Goal: Task Accomplishment & Management: Complete application form

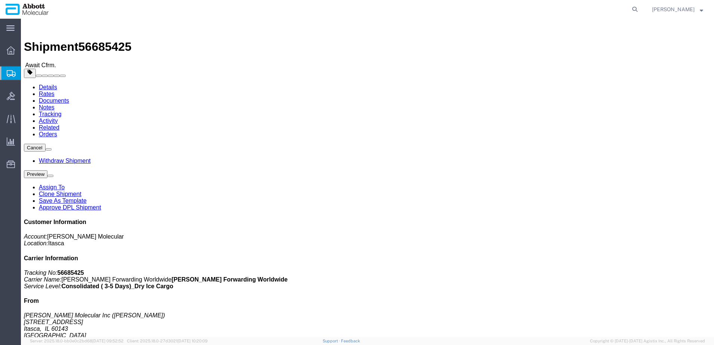
click at [0, 0] on span "Create from Template" at bounding box center [0, 0] width 0 height 0
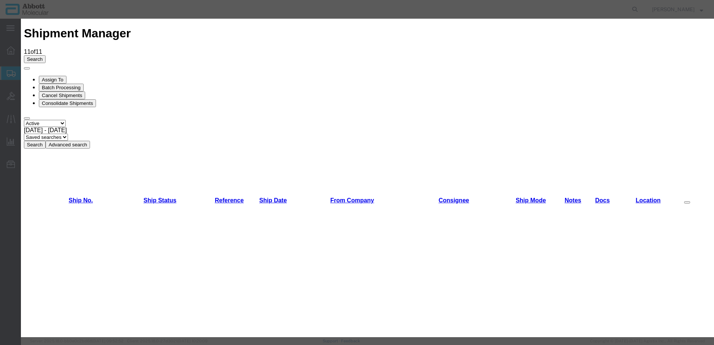
scroll to position [299, 0]
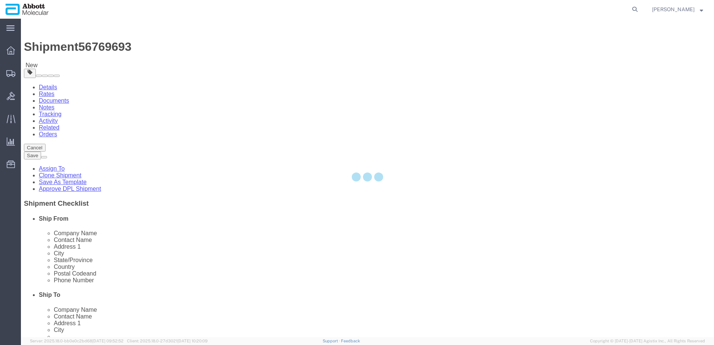
select select "48454"
select select
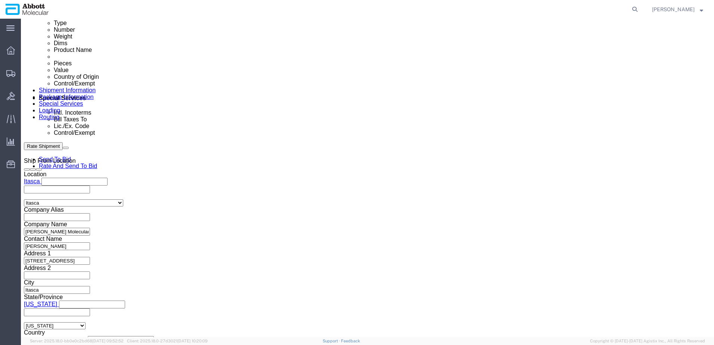
scroll to position [411, 0]
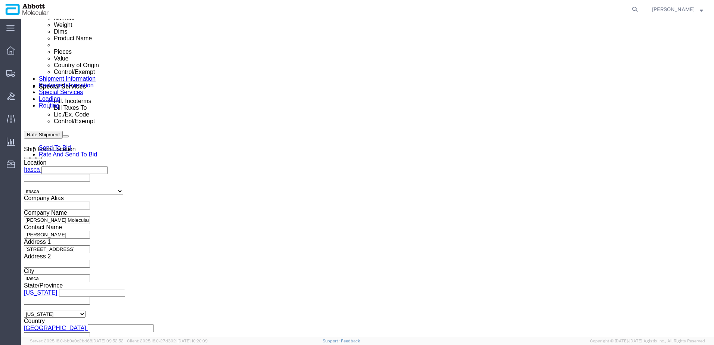
click button "Add reference"
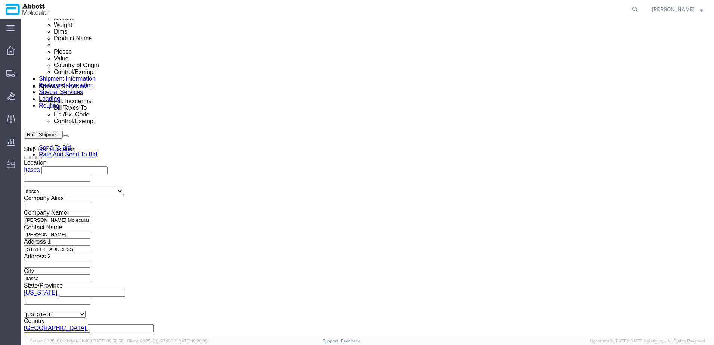
click button "Add reference"
click input "text"
paste input "918025760"
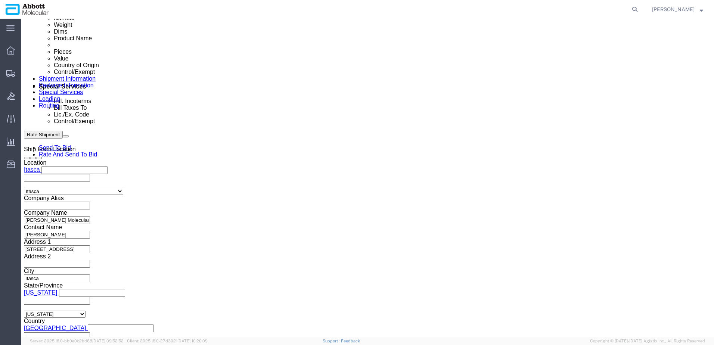
type input "918025760"
select select "INVOICE"
paste input "918025760"
type input "918025761"
select select "INVOICE"
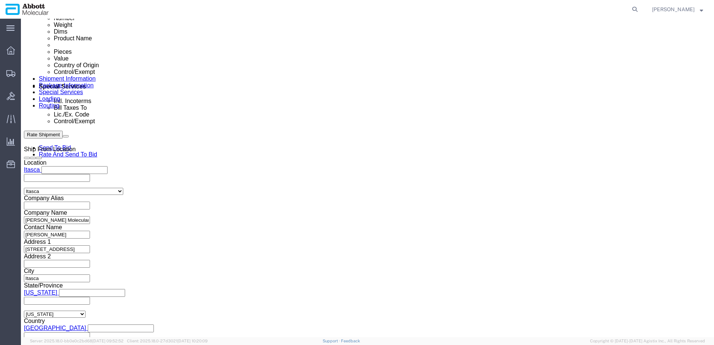
paste input "918025760"
type input "918025762"
select select "INVOICE"
paste input "918025760"
type input "918025763"
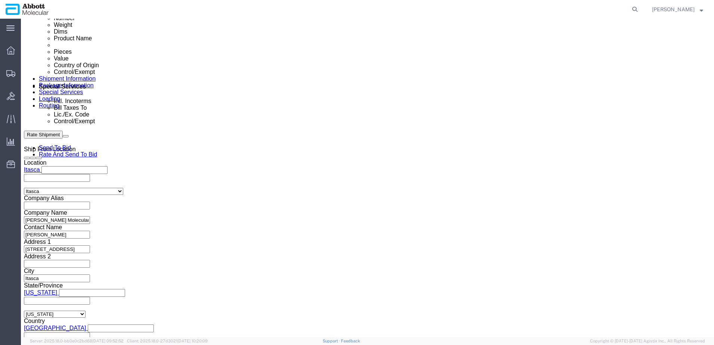
select select "INVOICE"
paste input "918025760"
type input "918025764"
select select "ORDERNUM"
paste input "918025760"
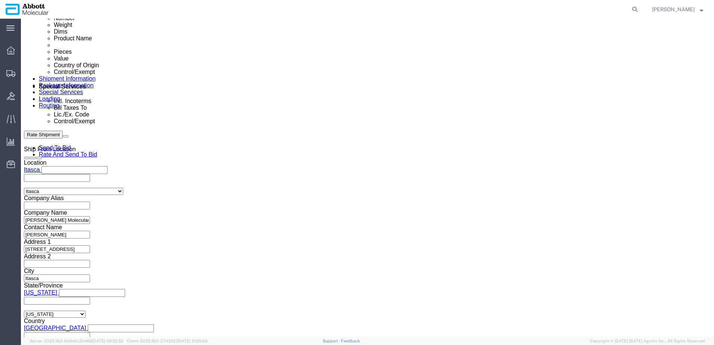
type input "918025760"
select select "INVOICE"
paste input "5"
type input "918025765"
select select "INVOICE"
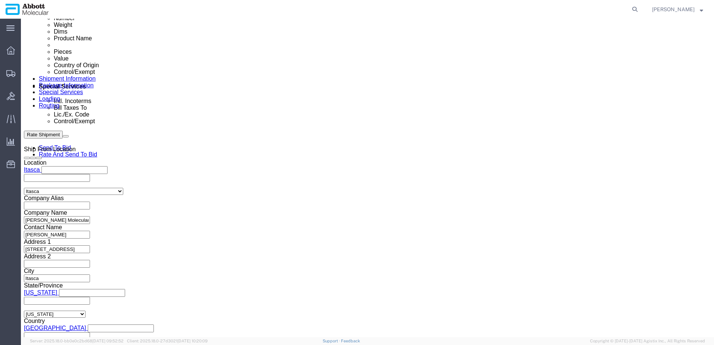
paste input "918025760"
type input "918025766"
select select "INVOICE"
paste input "918025760"
type input "918025767"
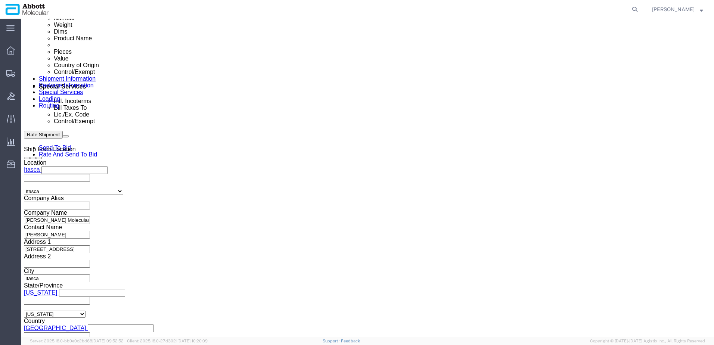
select select "INVOICE"
paste input "918025760"
type input "918025768"
select select "INVOICE"
paste input "918025760"
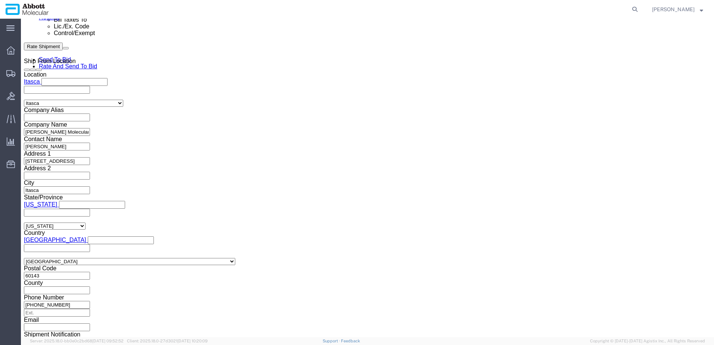
scroll to position [509, 0]
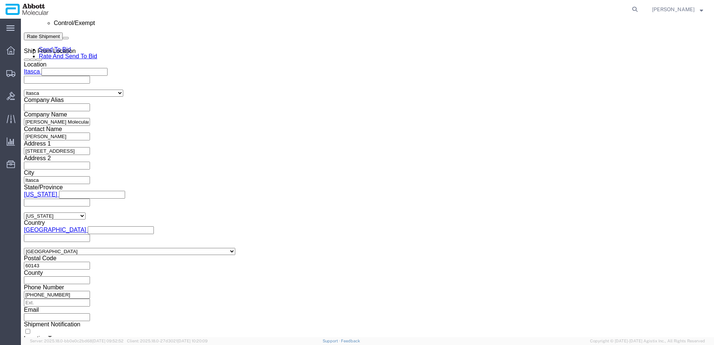
type input "918025769"
drag, startPoint x: 517, startPoint y: 290, endPoint x: 509, endPoint y: 285, distance: 8.9
click button "Continue"
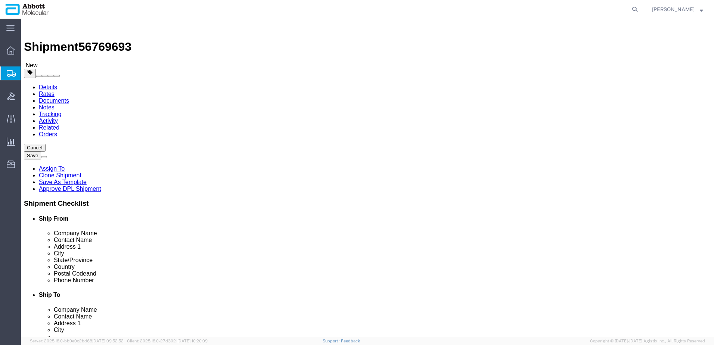
click input "1"
type input "28"
type input "20"
type input "15"
type input "12"
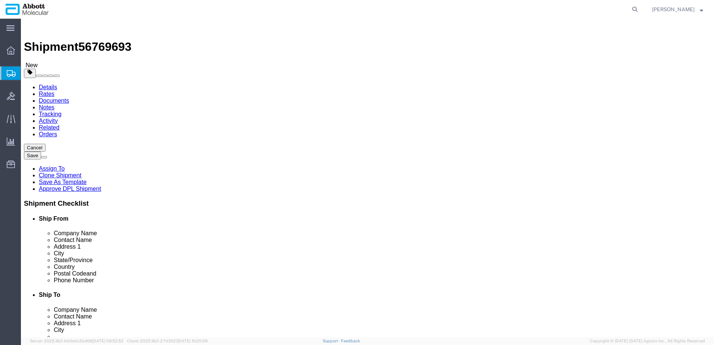
click input "checkbox"
checkbox input "true"
type input "AMBIENT"
click link "Add Content"
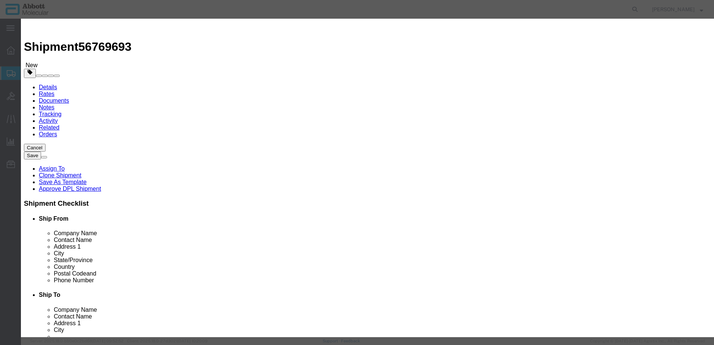
click input "text"
type input "10619104"
click strong "10619104"
select select
checkbox input "false"
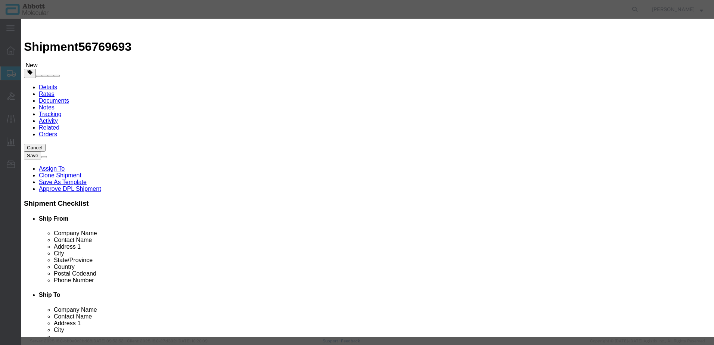
select select "US"
type input "AMBIENT"
type input "8479909596"
select select "BIS"
select select "NLR"
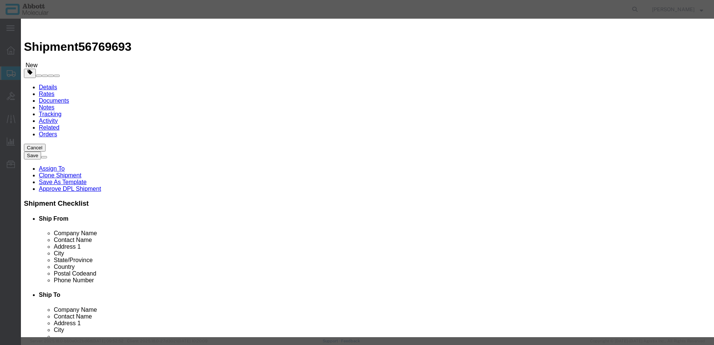
checkbox input "false"
type input "10619104"
type textarea "Board TE-CU Control Unit"
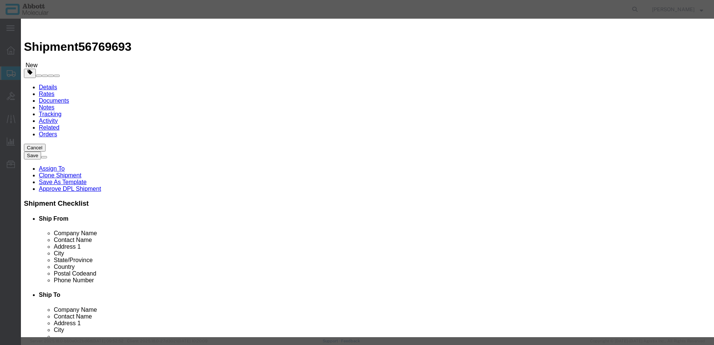
type input "10619104"
type input "1"
click button "Save & Add Another"
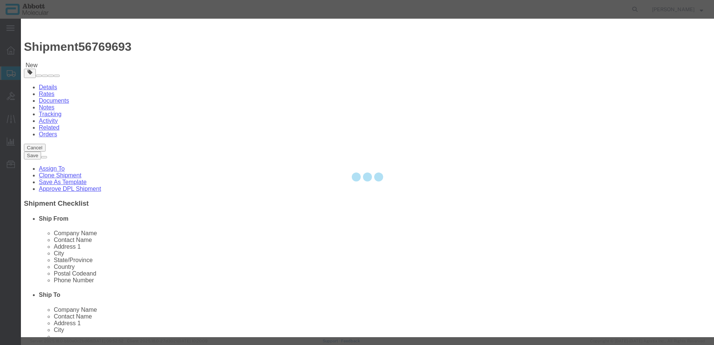
select select "EA"
select select
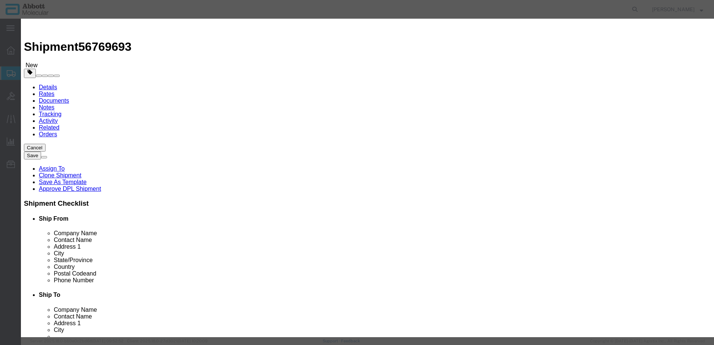
click input "text"
type input "619402"
click span "Name:"
select select
checkbox input "false"
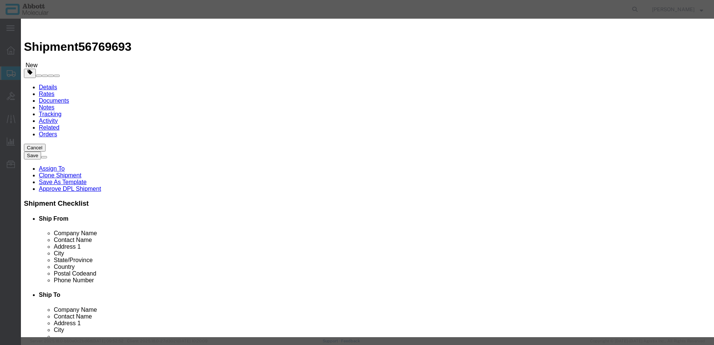
select select "US"
type input "AMBIENT"
type input "8479909596"
select select "BIS"
checkbox input "false"
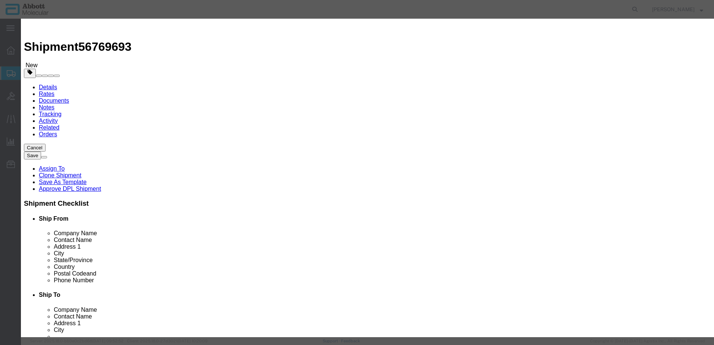
checkbox input "false"
type input "619402"
type textarea "TUBE INTERCONNECTING M6 650MM GENESIS"
select select "NLR"
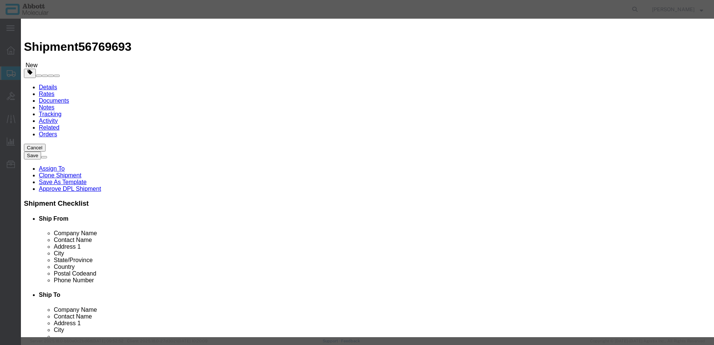
type input "619402"
type input "13"
type input "1"
click button "Save & Add Another"
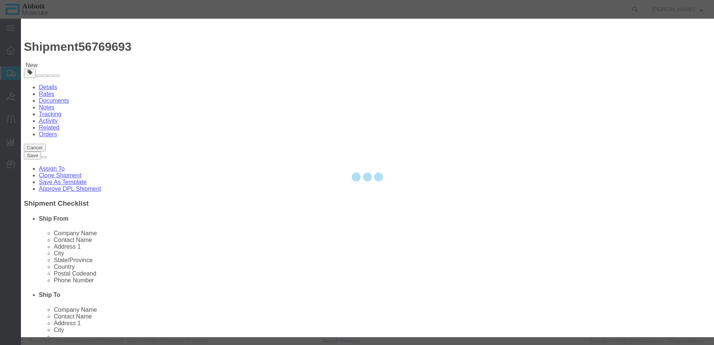
select select "EA"
select select
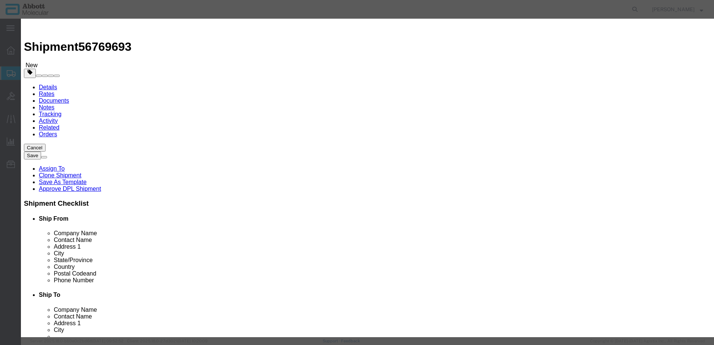
click input "text"
type input "57-150051"
click td "Model: 57-150051"
select select
checkbox input "false"
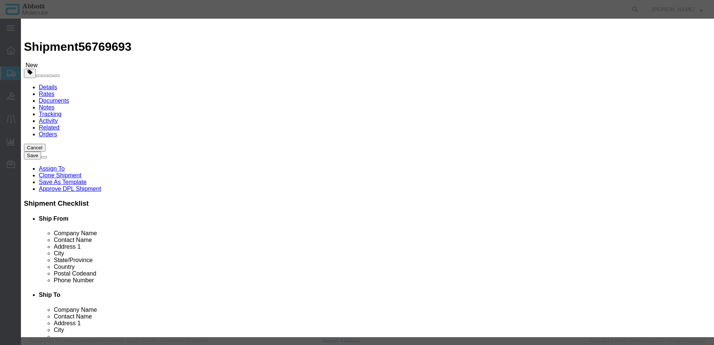
select select "MX"
type input "AMBIENT"
type input "8544492000"
select select "BIS"
checkbox input "false"
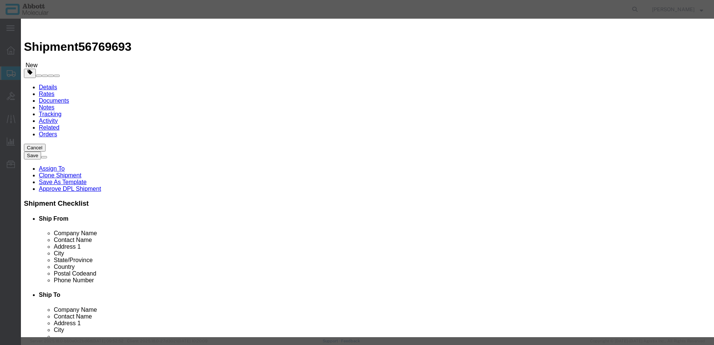
checkbox input "false"
type input "57-150051"
type textarea "CBL_ASM_REAGENT BAR CODE READER"
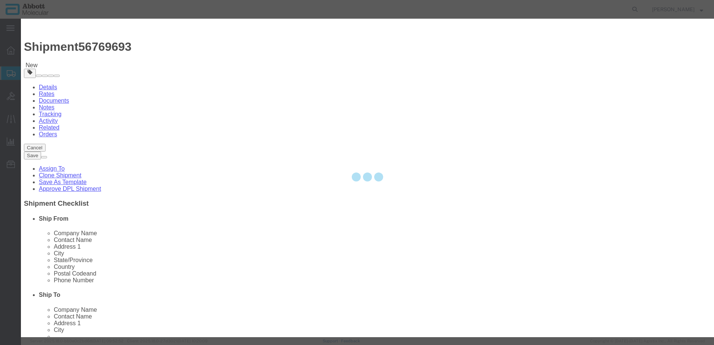
select select "NLR"
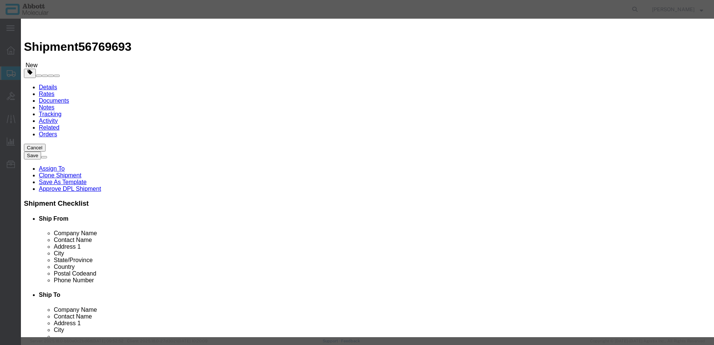
type input "57-150051"
type input "3"
type input "1"
click button "Save & Add Another"
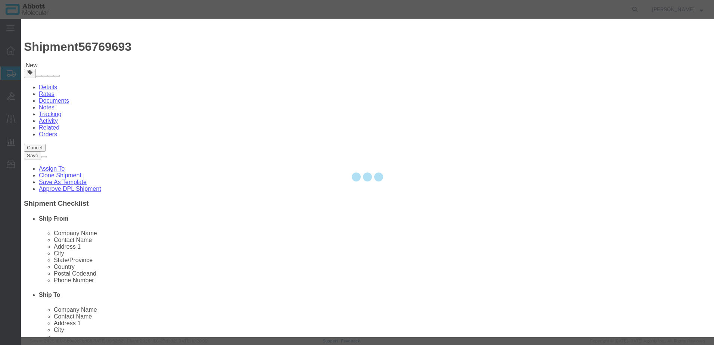
select select "EA"
select select
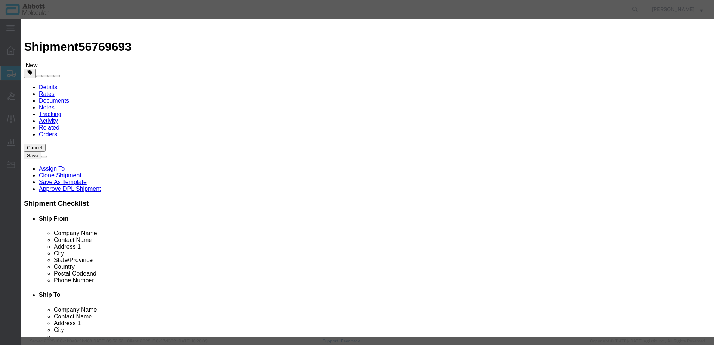
click input "text"
type input "30-144196R"
click strong "30-144196R"
select select
checkbox input "false"
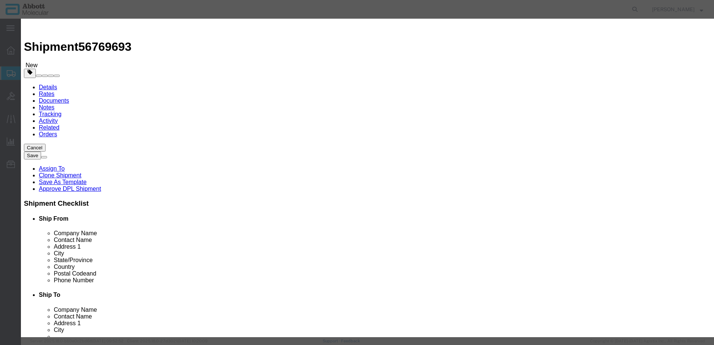
select select "US"
type input "AMBIENT"
type input "8479909596"
select select "BIS"
checkbox input "false"
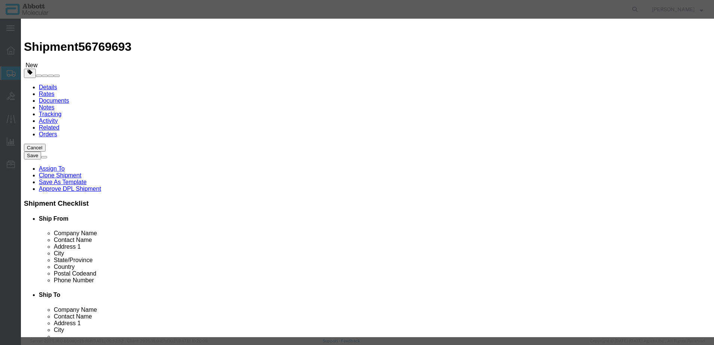
checkbox input "false"
type input "30-144196RO"
type textarea "Sensor Bar Assy"
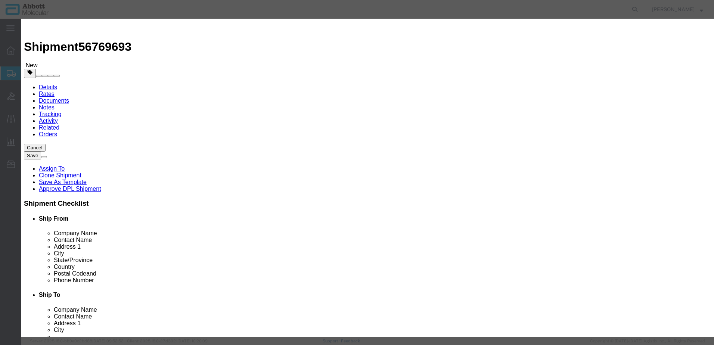
select select "NLR"
type input "30-144196RO"
type input "2"
type input "1"
click button "Save & Add Another"
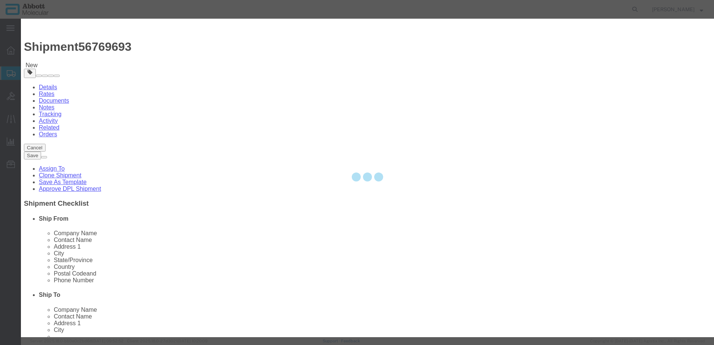
select select "EA"
select select
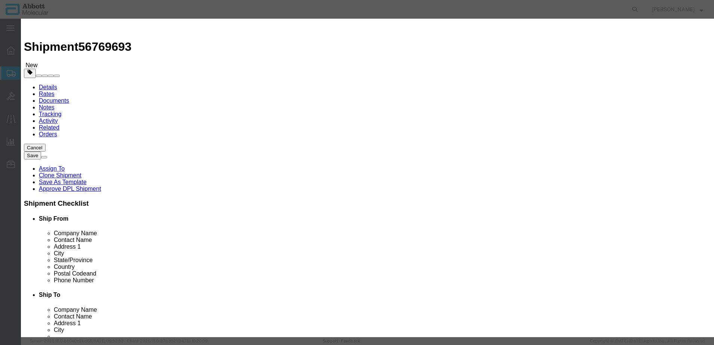
click input "text"
type input "[PHONE_NUMBER]"
click strong "[PHONE_NUMBER]"
type input "1"
select select "USD"
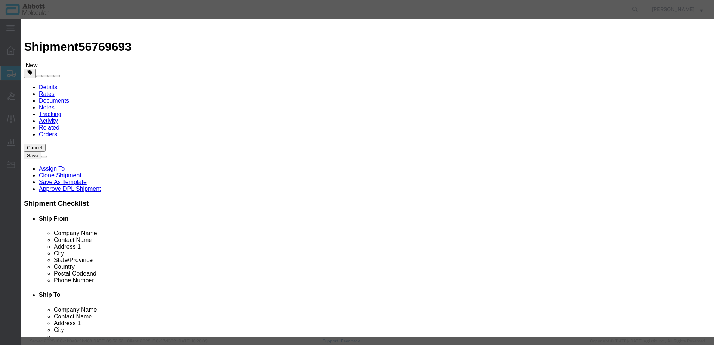
select select "US"
type input "3926909989"
type input "EAR99"
select select "BIS"
type input "[PHONE_NUMBER]"
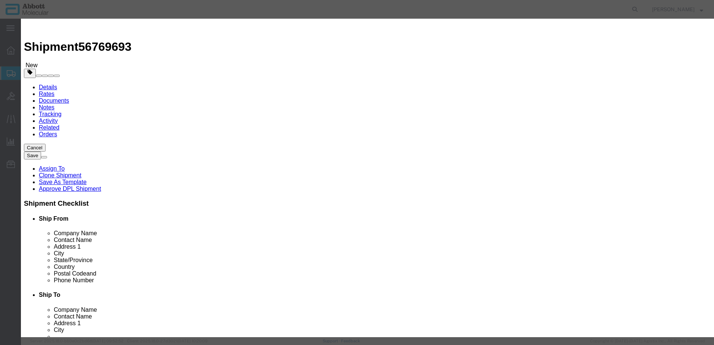
type input "[PHONE_NUMBER]"
type textarea "Alinity m Pipette Tip Adapter V2.2"
select select "NLR"
type input "[PHONE_NUMBER]"
type input "10"
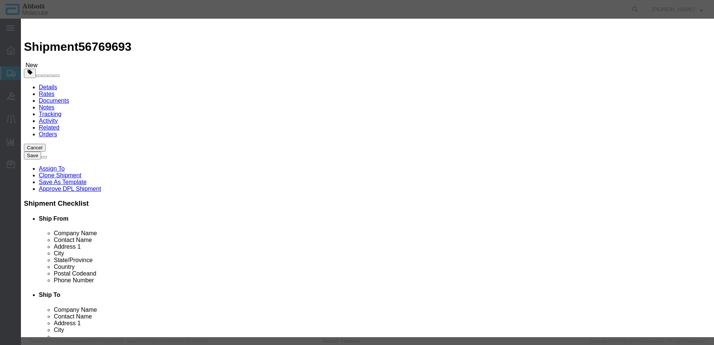
type input "1"
drag, startPoint x: 426, startPoint y: 122, endPoint x: 432, endPoint y: 128, distance: 8.2
click select "Select Account Type Activity ID Airline Appointment Number ASN Batch Number Bil…"
select select "BATCH_NUMBER"
click select "Select Account Type Activity ID Airline Appointment Number ASN Batch Number Bil…"
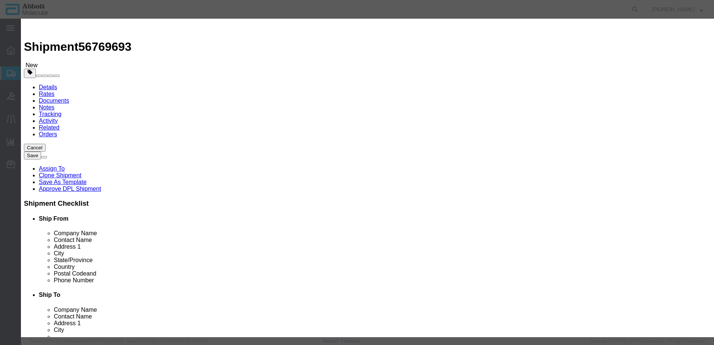
type input "1194481"
click button "Save & Add Another"
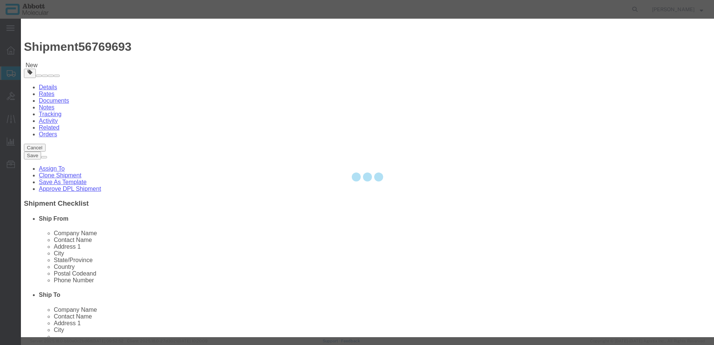
select select "EA"
select select
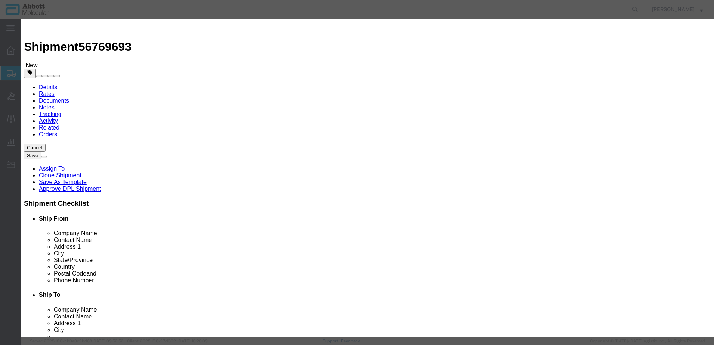
select select "USD"
click input "text"
type input "30084426"
click div "Name: 30084426 Sku: 30084426 Model: 30084426 Description: Adapter Tip Freedom E…"
select select
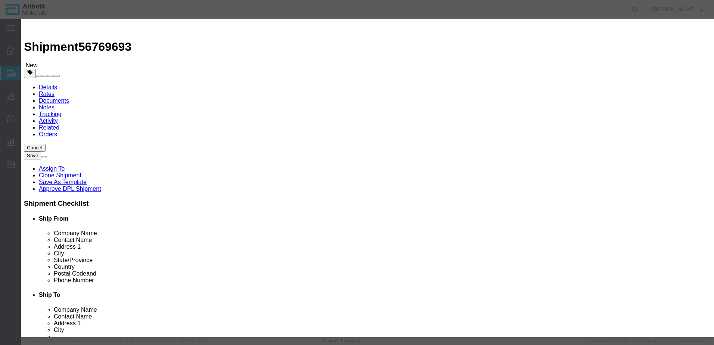
checkbox input "false"
select select "US"
type input "AMBIENT"
type input "8479909596"
select select "BIS"
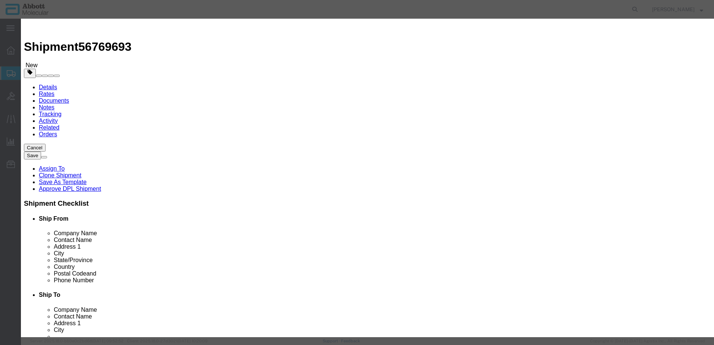
checkbox input "false"
type input "30084426"
type textarea "Adapter Tip Freedom EVO"
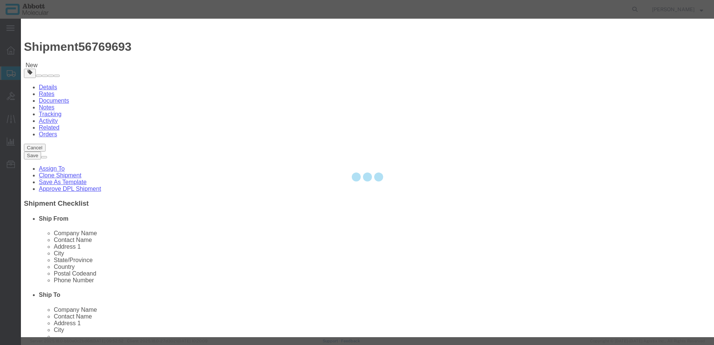
select select "NLR"
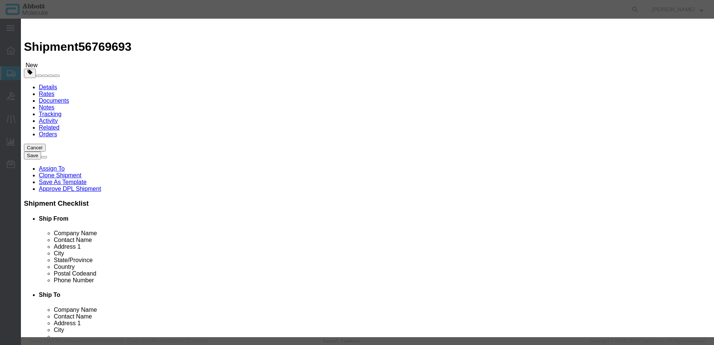
type input "30084426"
type input "3"
type input "1"
click button "Save & Add Another"
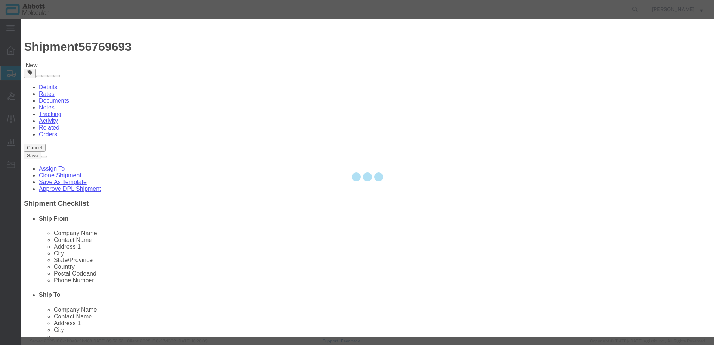
select select "EA"
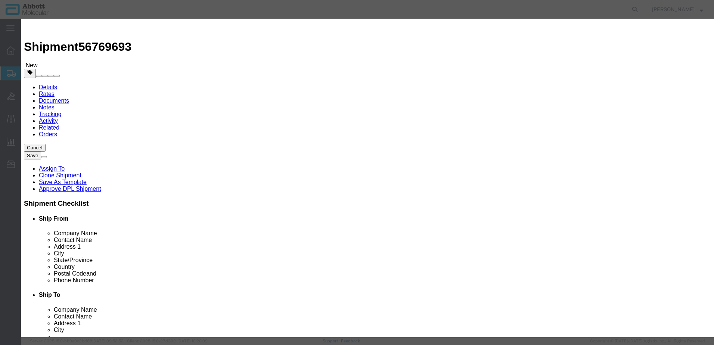
click input "text"
click strong "10626210"
click button "Save & Add Another"
click input "text"
click strong "56-270067"
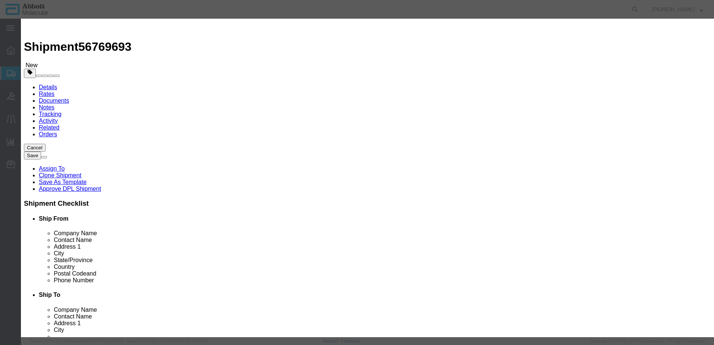
click select "Select Account Type Activity ID Airline Appointment Number ASN Batch Number Bil…"
click button "Save & Add Another"
click div "Commodity library"
click div "Product Name 56-270067 Pieces Select Bag Barrels 100Board Feet Bottle Box Blist…"
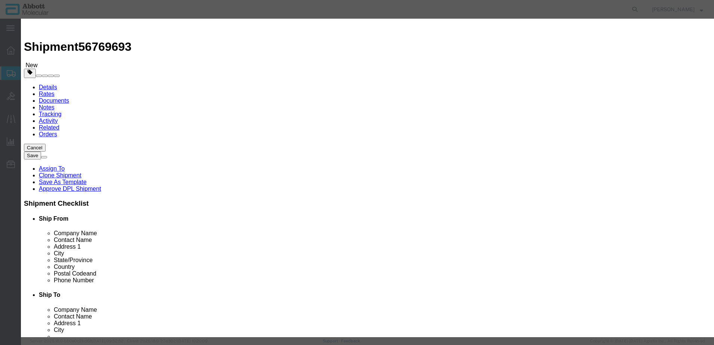
click input "text"
click strong "30013947"
click button "Save & Add Another"
click input "text"
click strong "56-270067"
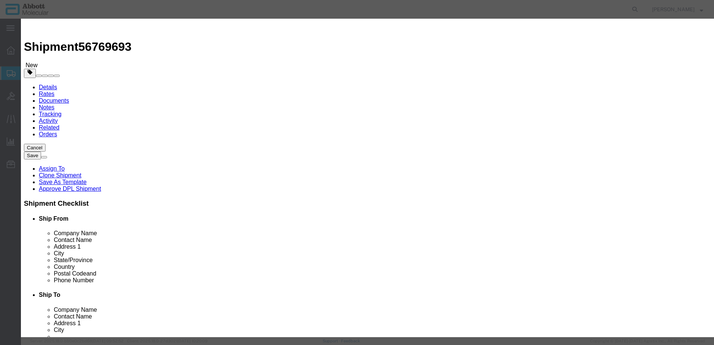
click select "Select Account Type Activity ID Airline Appointment Number ASN Batch Number Bil…"
click button "Save & Close"
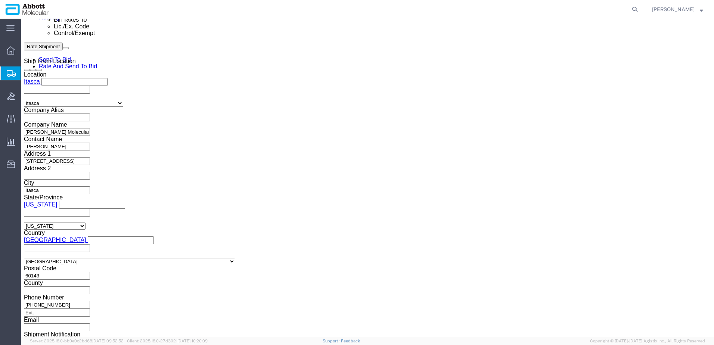
scroll to position [500, 0]
click button "Continue"
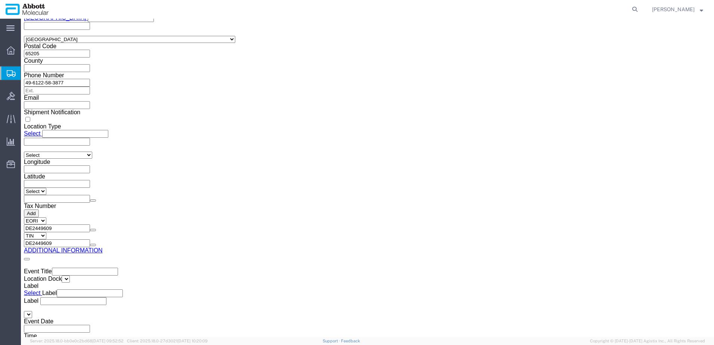
click button "Upload"
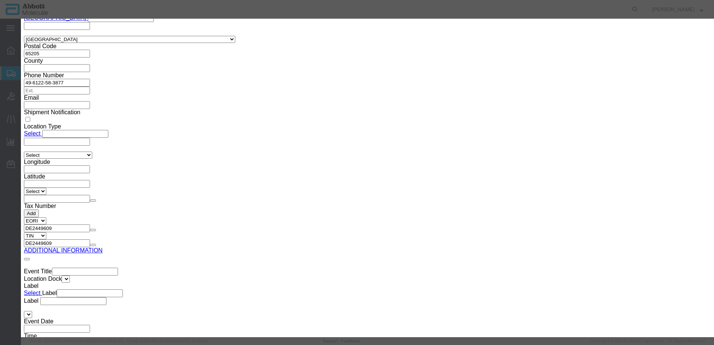
click button "Browse"
drag, startPoint x: 533, startPoint y: 118, endPoint x: 512, endPoint y: 112, distance: 21.9
click button "Upload"
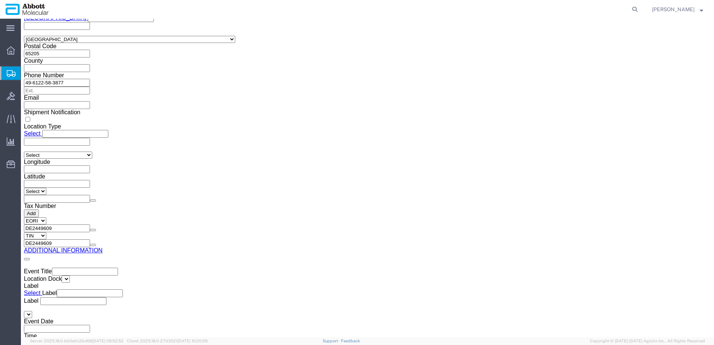
drag, startPoint x: 21, startPoint y: 10, endPoint x: 102, endPoint y: 13, distance: 81.4
click h1 "Shipment 56769693"
copy h1 "Shipment 56769693"
click button "Rate Shipment"
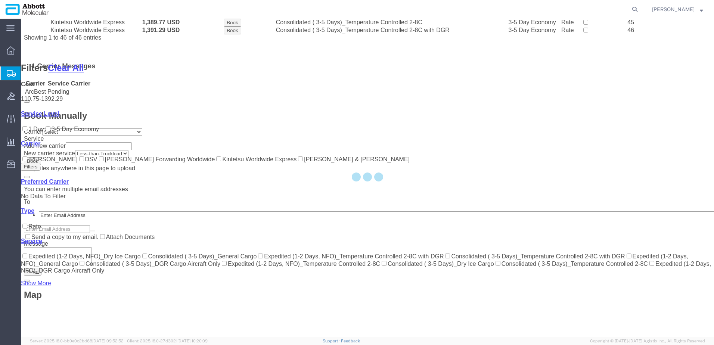
scroll to position [499, 0]
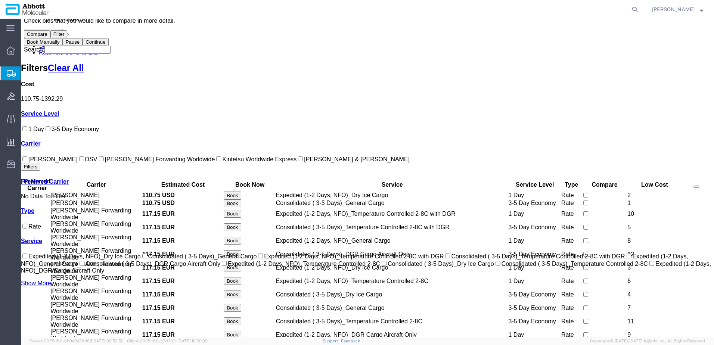
click at [99, 161] on input "[PERSON_NAME] Forwarding Worldwide" at bounding box center [101, 158] width 5 height 5
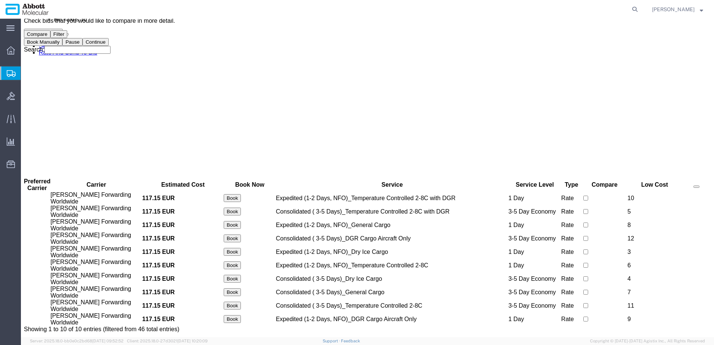
scroll to position [0, 0]
